Goal: Transaction & Acquisition: Purchase product/service

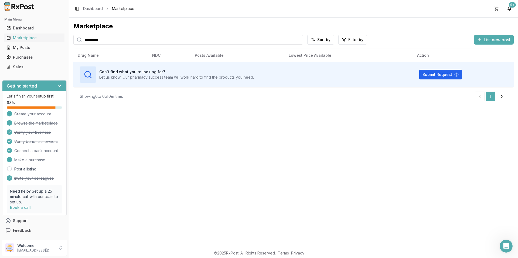
drag, startPoint x: 111, startPoint y: 40, endPoint x: 0, endPoint y: 54, distance: 112.0
click at [73, 45] on input "**********" at bounding box center [188, 40] width 230 height 10
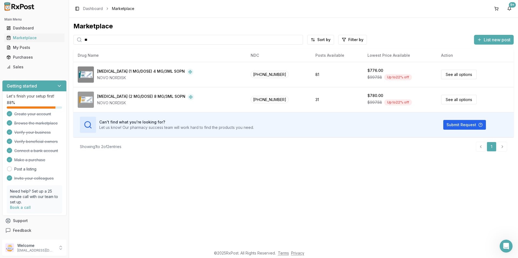
type input "*"
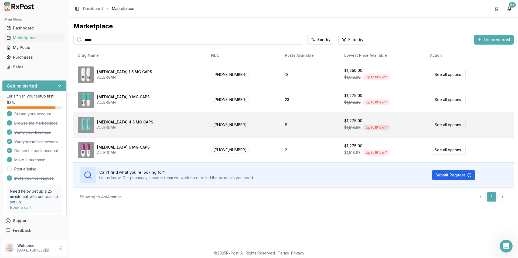
type input "*****"
click at [441, 125] on link "See all options" at bounding box center [448, 124] width 36 height 9
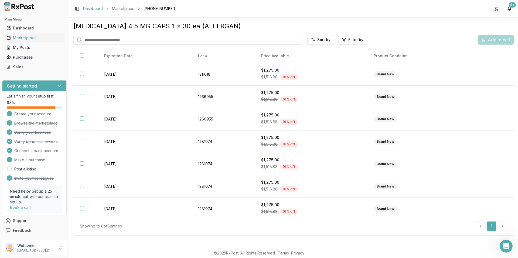
click at [92, 9] on link "Dashboard" at bounding box center [93, 8] width 20 height 5
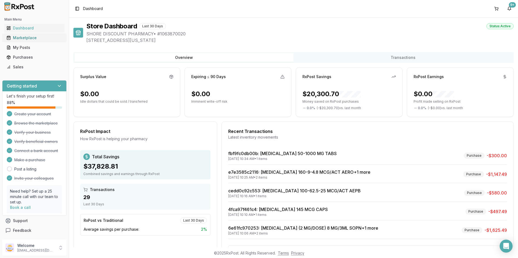
click at [27, 36] on div "Marketplace" at bounding box center [34, 37] width 56 height 5
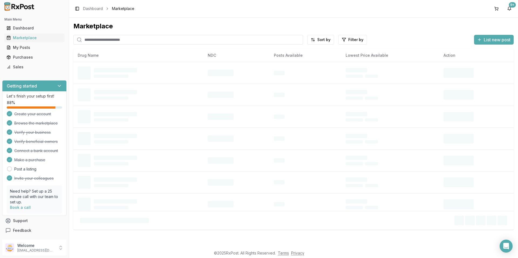
click at [92, 40] on input "search" at bounding box center [188, 40] width 230 height 10
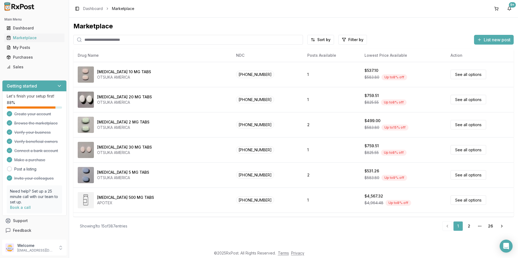
click at [96, 41] on input "search" at bounding box center [188, 40] width 230 height 10
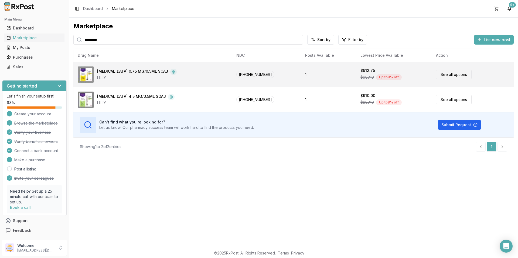
type input "*********"
click at [448, 76] on link "See all options" at bounding box center [454, 74] width 36 height 9
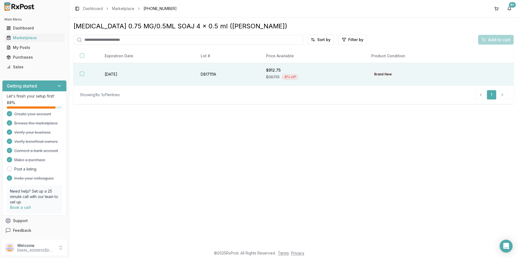
click at [81, 73] on button "button" at bounding box center [82, 74] width 4 height 4
click at [493, 39] on span "Add to cart" at bounding box center [499, 39] width 23 height 6
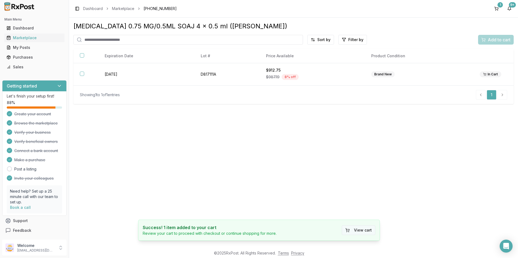
click at [357, 231] on button "View cart" at bounding box center [358, 230] width 33 height 10
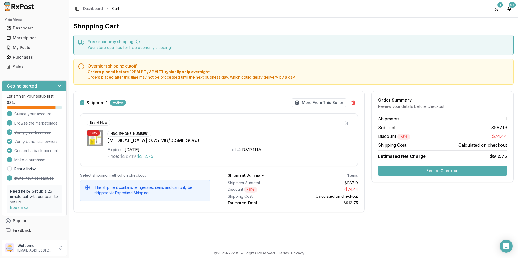
click at [406, 172] on button "Secure Checkout" at bounding box center [442, 171] width 129 height 10
click at [347, 123] on button at bounding box center [347, 123] width 10 height 10
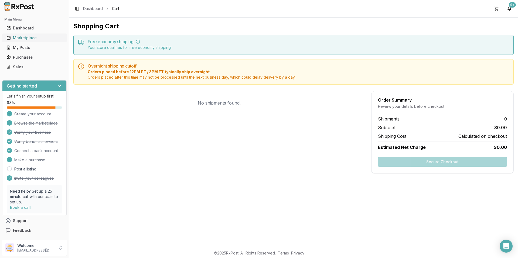
click at [26, 38] on div "Marketplace" at bounding box center [34, 37] width 56 height 5
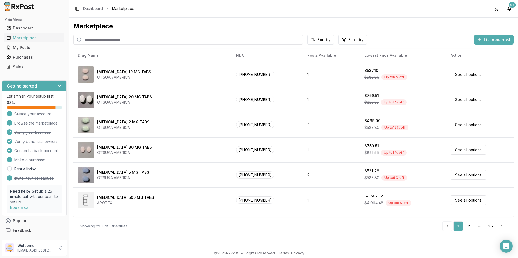
click at [97, 40] on input "search" at bounding box center [188, 40] width 230 height 10
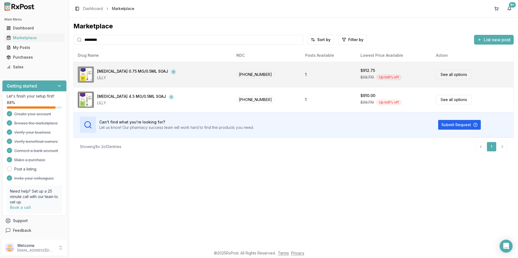
type input "*********"
click at [446, 75] on link "See all options" at bounding box center [454, 74] width 36 height 9
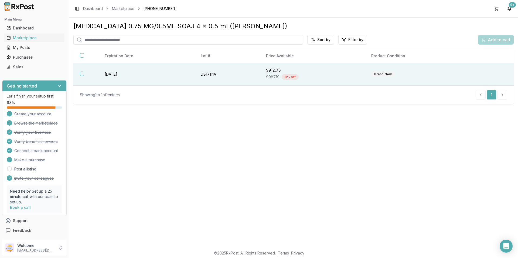
click at [83, 75] on button "button" at bounding box center [82, 74] width 4 height 4
click at [503, 39] on span "Add to cart" at bounding box center [499, 39] width 23 height 6
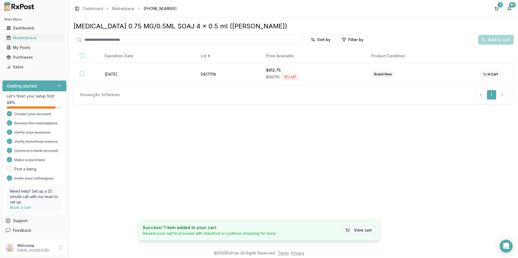
click at [361, 228] on button "View cart" at bounding box center [358, 230] width 33 height 10
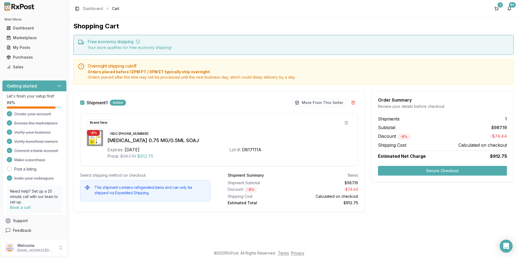
click at [421, 168] on button "Secure Checkout" at bounding box center [442, 171] width 129 height 10
click at [347, 124] on button at bounding box center [347, 123] width 10 height 10
